Goal: Information Seeking & Learning: Learn about a topic

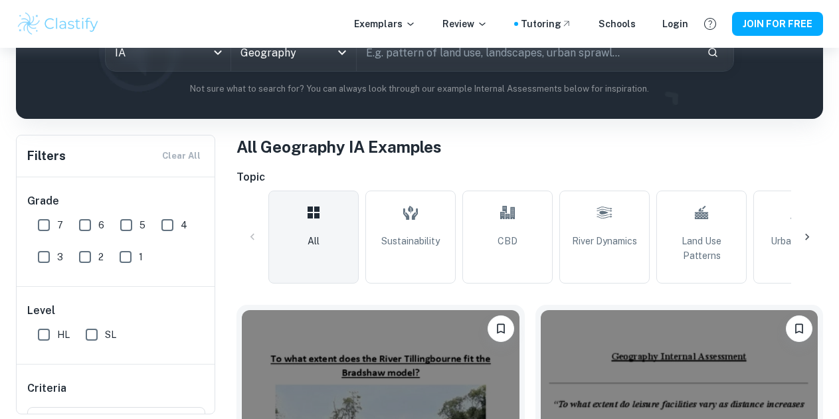
scroll to position [181, 0]
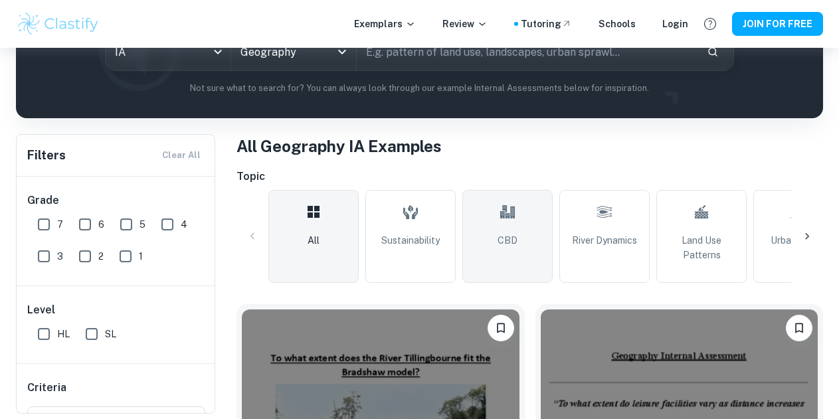
click at [520, 248] on link "CBD" at bounding box center [507, 236] width 90 height 93
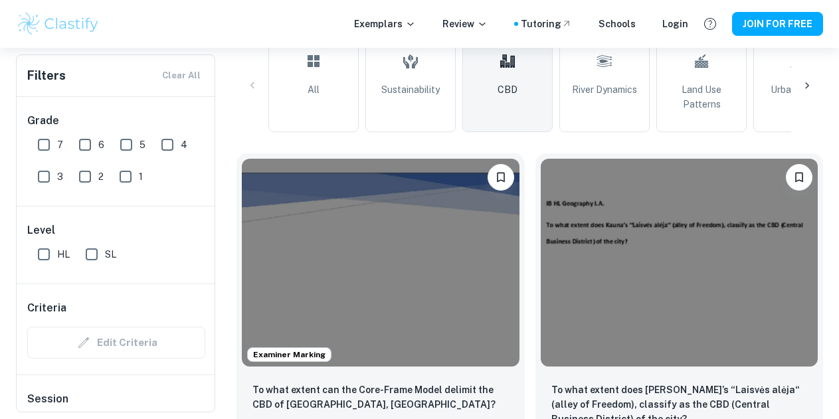
scroll to position [359, 0]
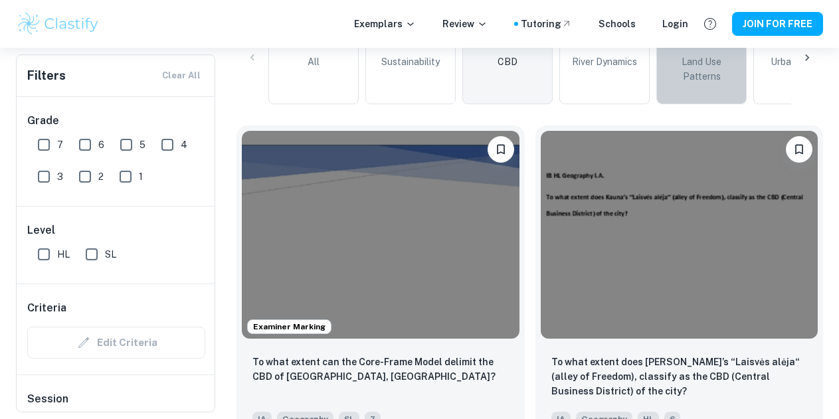
click at [691, 94] on link "Land Use Patterns" at bounding box center [701, 57] width 90 height 93
type input "Land Use Patterns"
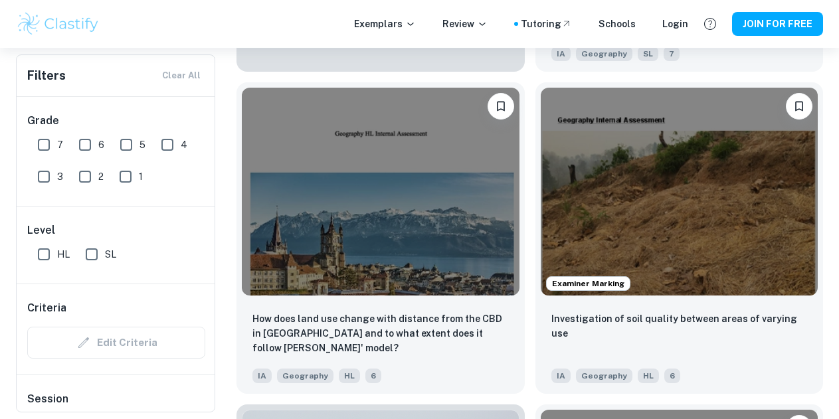
scroll to position [1090, 0]
